Goal: Purchase product/service

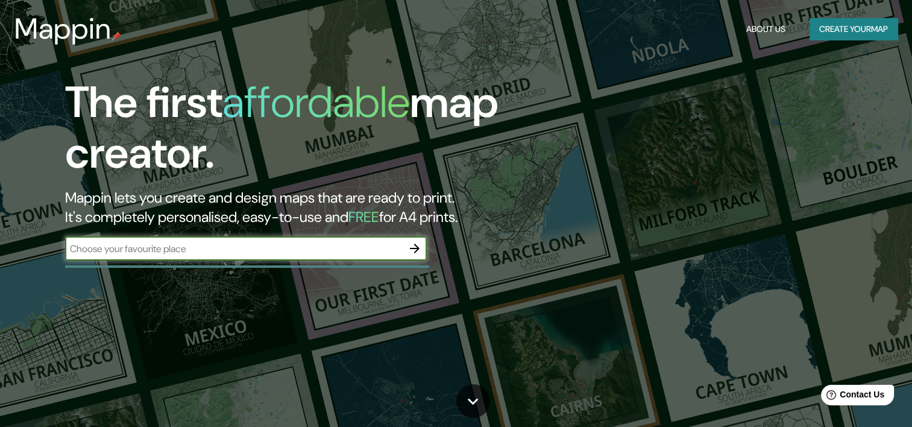
click at [257, 239] on div "​" at bounding box center [246, 248] width 362 height 24
type input "uruapan"
click at [412, 250] on icon "button" at bounding box center [415, 248] width 14 height 14
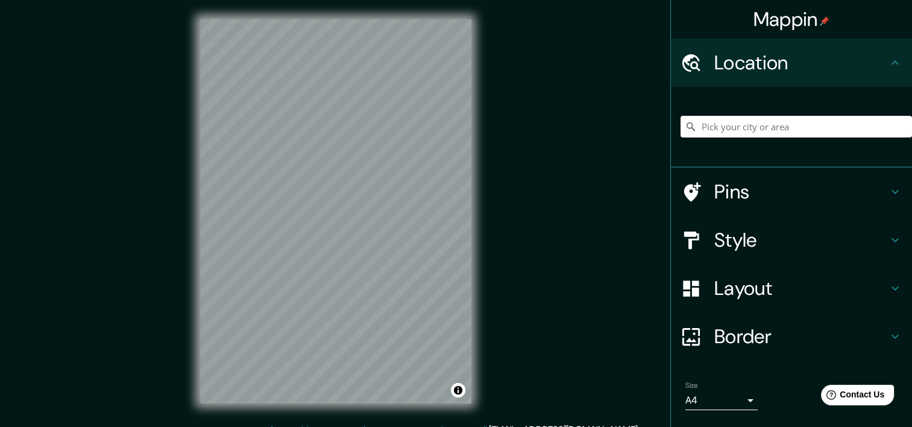
click at [745, 127] on input "Pick your city or area" at bounding box center [796, 127] width 231 height 22
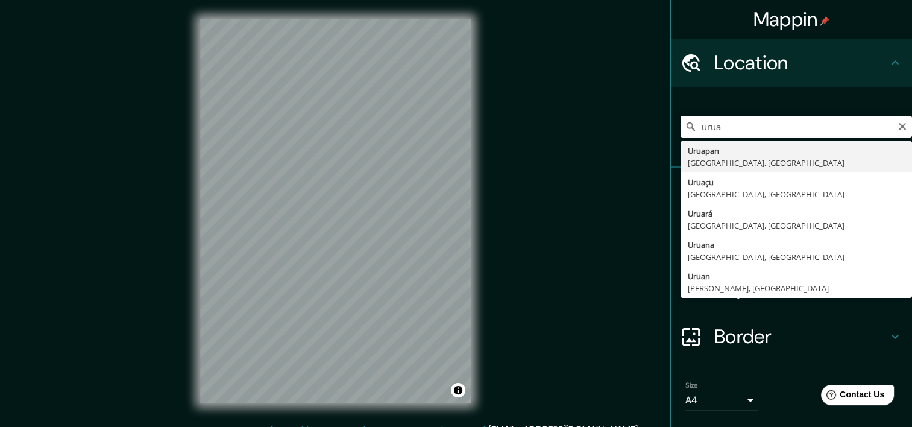
type input "[GEOGRAPHIC_DATA], [GEOGRAPHIC_DATA], [GEOGRAPHIC_DATA]"
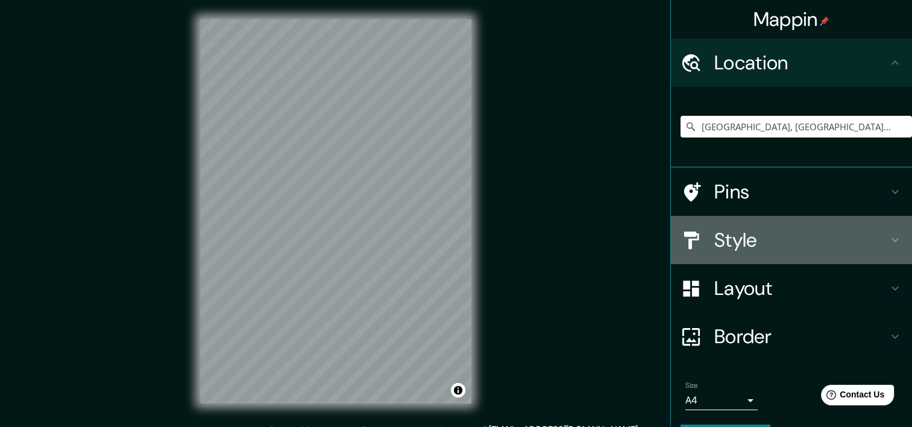
click at [779, 239] on h4 "Style" at bounding box center [801, 240] width 174 height 24
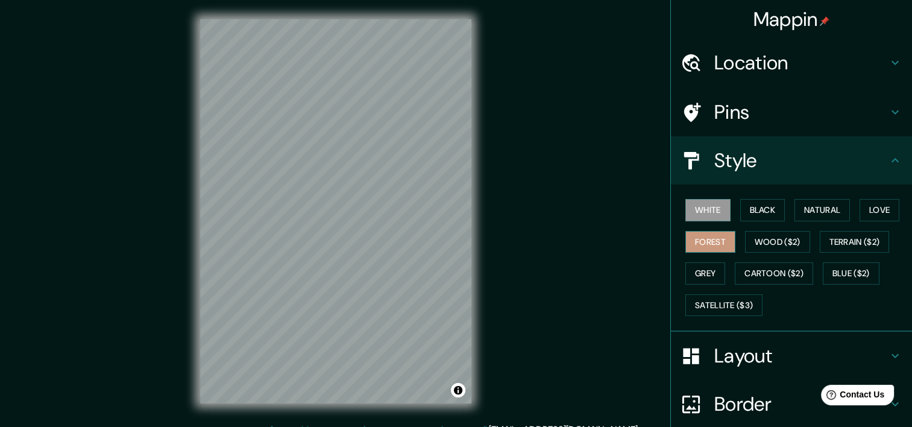
click at [722, 243] on button "Forest" at bounding box center [710, 242] width 50 height 22
click at [752, 240] on button "Wood ($2)" at bounding box center [777, 242] width 65 height 22
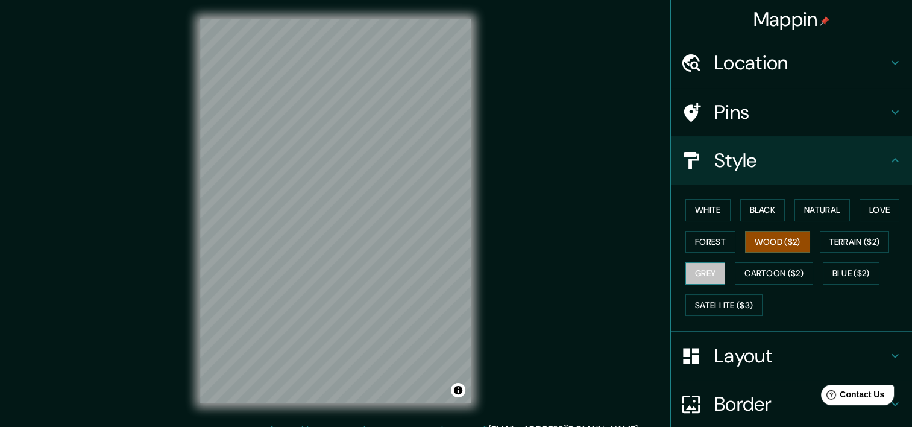
click at [699, 281] on button "Grey" at bounding box center [705, 273] width 40 height 22
click at [712, 206] on button "White" at bounding box center [707, 210] width 45 height 22
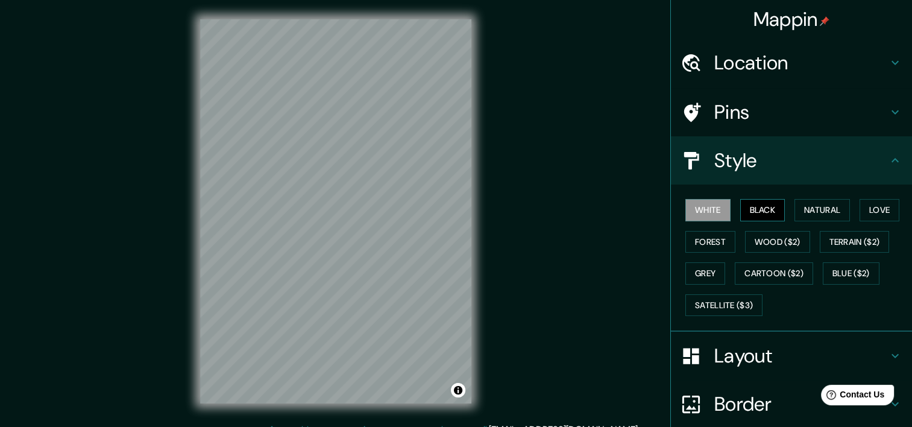
click at [745, 210] on button "Black" at bounding box center [762, 210] width 45 height 22
click at [799, 205] on button "Natural" at bounding box center [822, 210] width 55 height 22
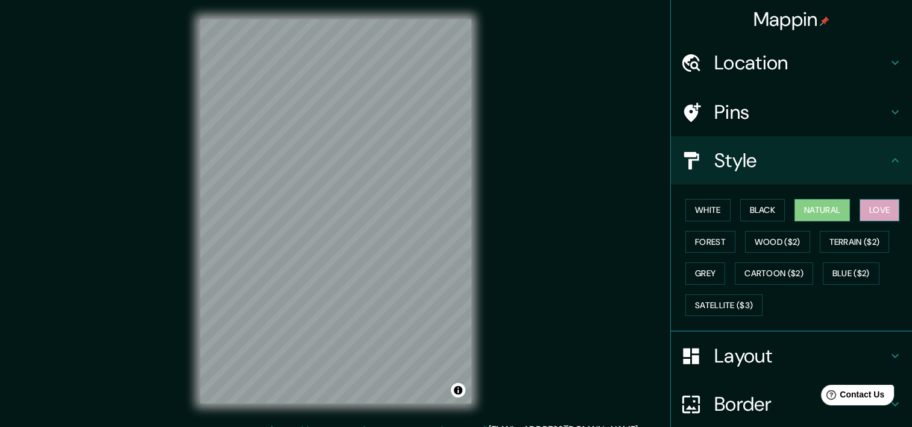
click at [870, 203] on button "Love" at bounding box center [880, 210] width 40 height 22
click at [830, 210] on button "Natural" at bounding box center [822, 210] width 55 height 22
click at [750, 212] on button "Black" at bounding box center [762, 210] width 45 height 22
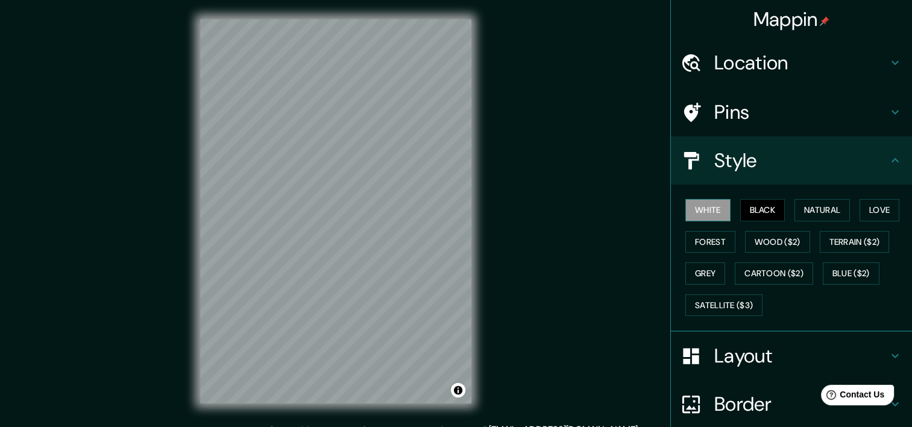
click at [693, 210] on button "White" at bounding box center [707, 210] width 45 height 22
